Goal: Task Accomplishment & Management: Manage account settings

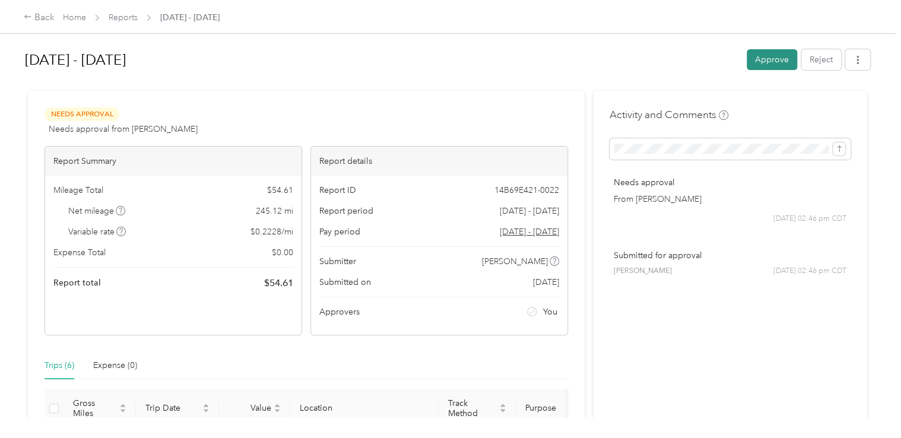
click at [753, 59] on button "Approve" at bounding box center [772, 59] width 50 height 21
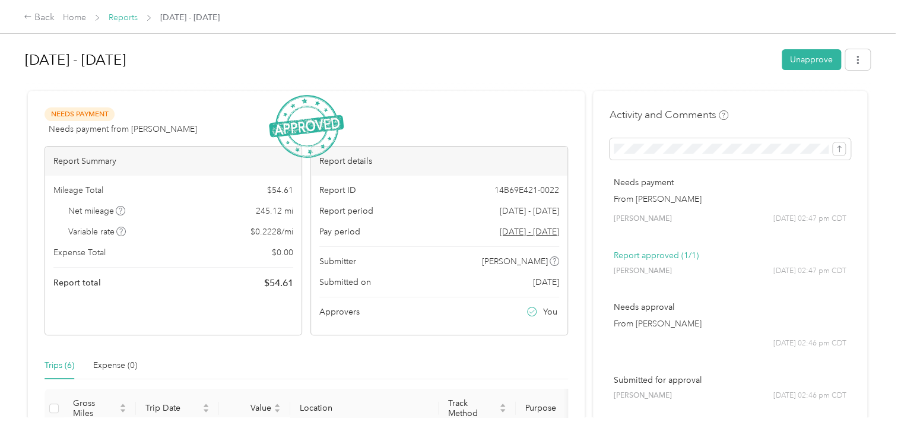
click at [131, 18] on link "Reports" at bounding box center [123, 17] width 29 height 10
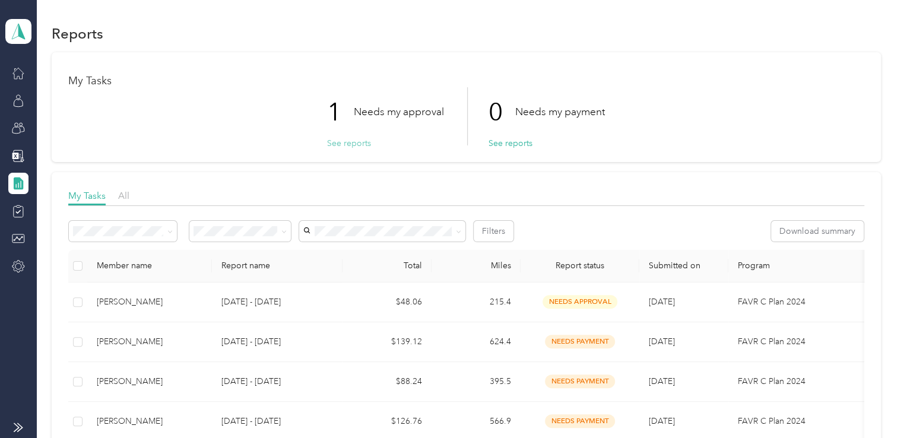
click at [345, 144] on button "See reports" at bounding box center [349, 143] width 44 height 12
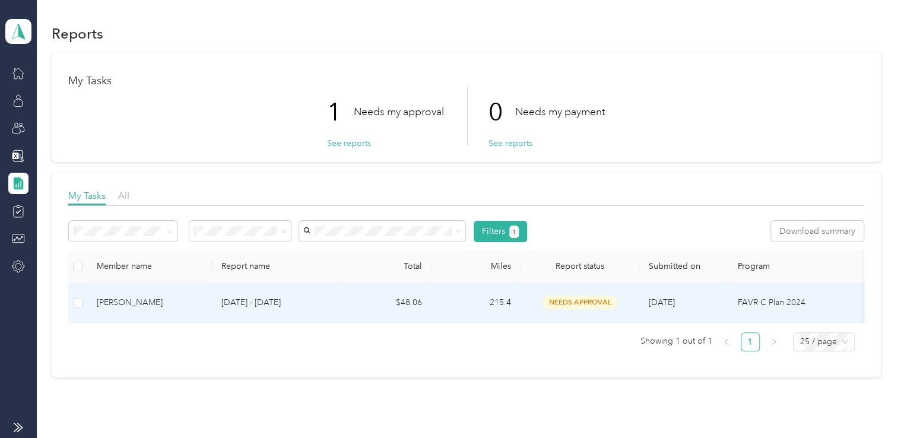
click at [596, 303] on span "needs approval" at bounding box center [580, 303] width 75 height 14
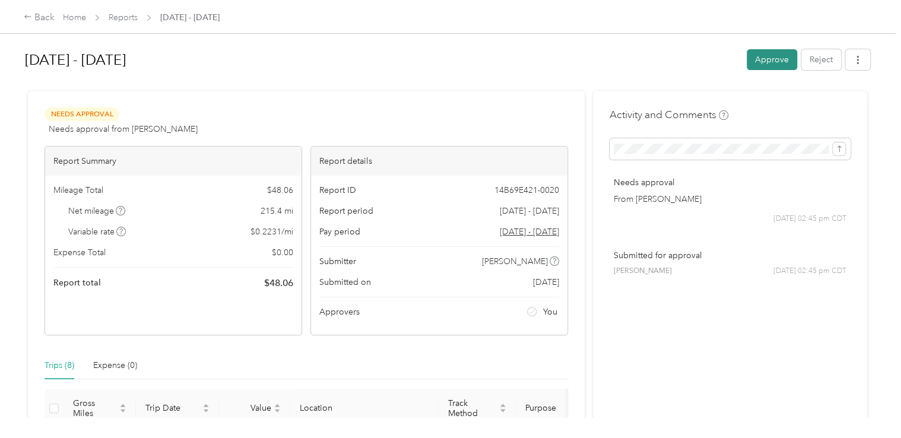
click at [751, 62] on button "Approve" at bounding box center [772, 59] width 50 height 21
